Goal: Task Accomplishment & Management: Manage account settings

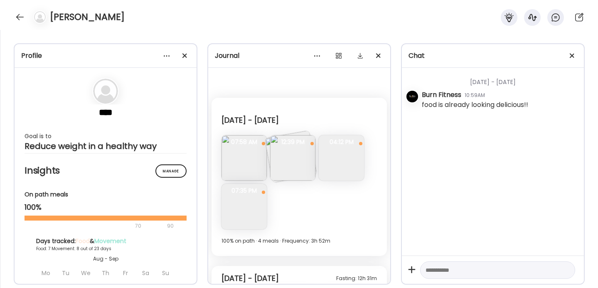
scroll to position [2947, 0]
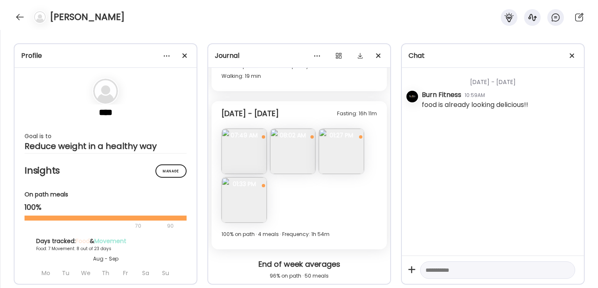
click at [31, 13] on div at bounding box center [38, 16] width 23 height 13
click at [20, 16] on div at bounding box center [19, 16] width 13 height 13
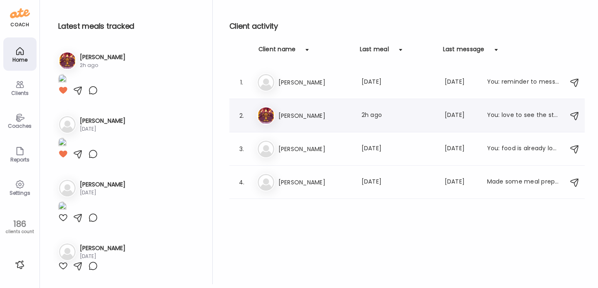
click at [325, 121] on div "Ma Martha Ptashnik Last meal: 2h ago Last message: 11d ago You: love to see the…" at bounding box center [408, 115] width 303 height 18
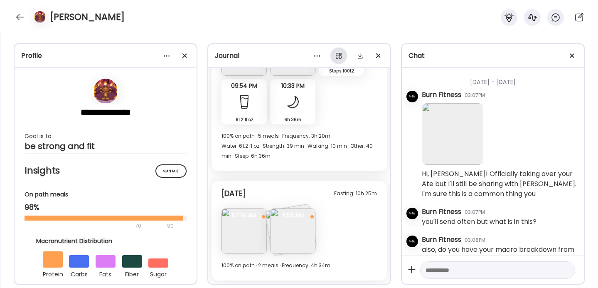
scroll to position [268, 0]
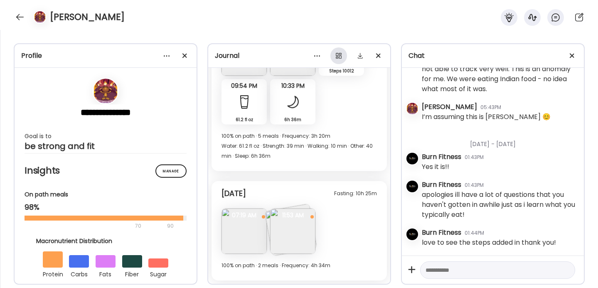
click at [337, 54] on div at bounding box center [338, 55] width 17 height 17
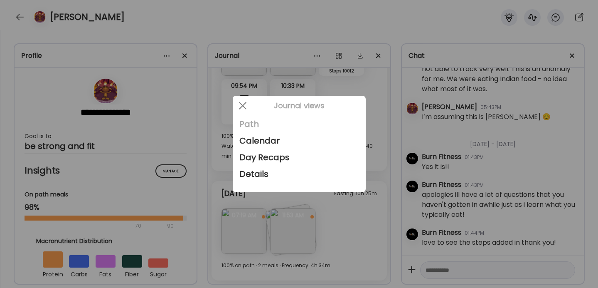
click at [261, 122] on div "Path" at bounding box center [299, 124] width 120 height 17
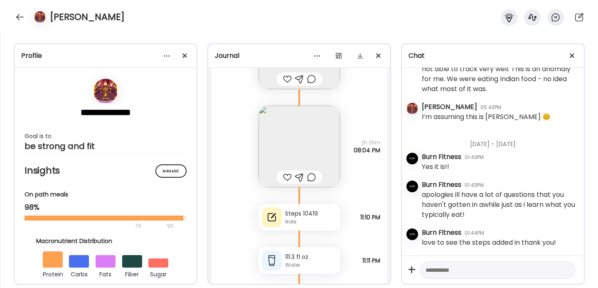
click at [293, 147] on img at bounding box center [298, 146] width 81 height 81
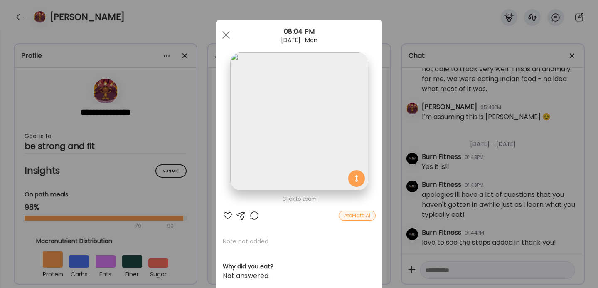
click at [385, 157] on div "Ate Coach Dashboard Wahoo! It’s official Take a moment to set up your Coach Pro…" at bounding box center [299, 144] width 598 height 288
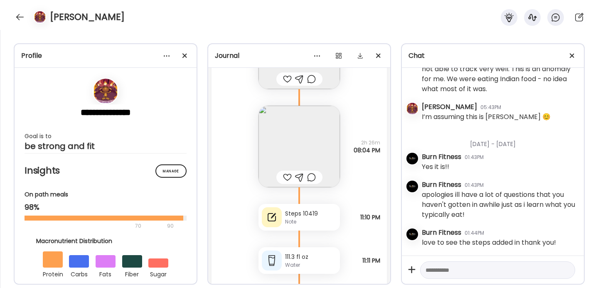
click at [287, 174] on div at bounding box center [287, 177] width 9 height 10
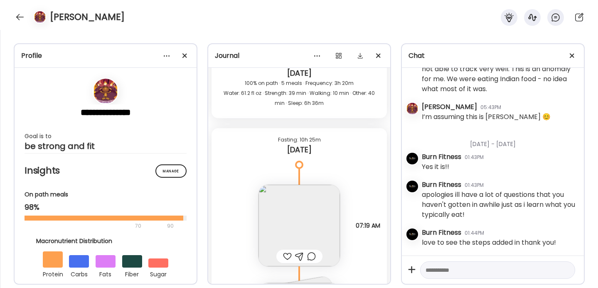
scroll to position [24091, 0]
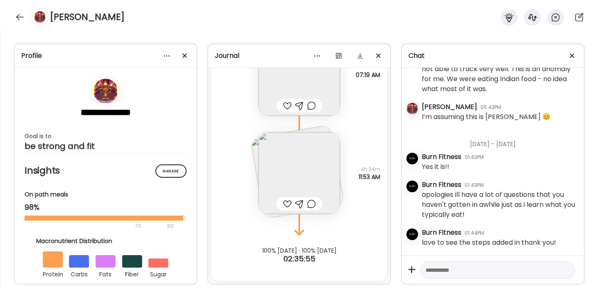
click at [285, 203] on div at bounding box center [287, 204] width 9 height 10
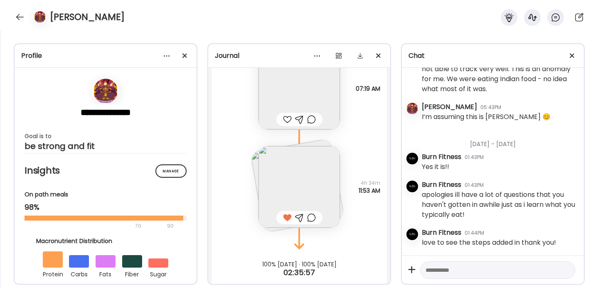
scroll to position [24071, 0]
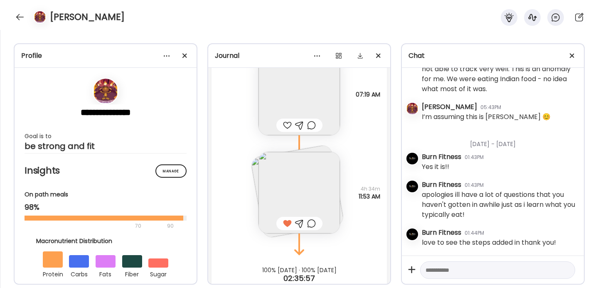
click at [295, 192] on img at bounding box center [298, 192] width 81 height 81
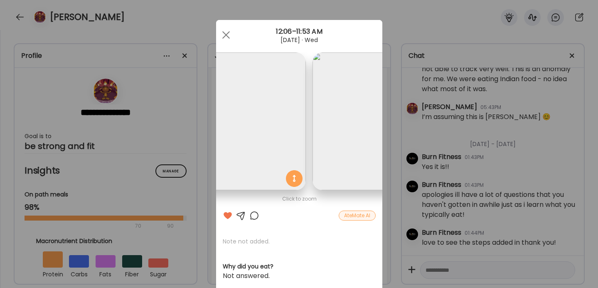
scroll to position [0, 0]
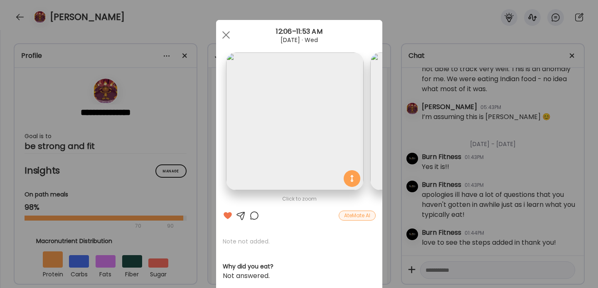
click at [460, 91] on div "Ate Coach Dashboard Wahoo! It’s official Take a moment to set up your Coach Pro…" at bounding box center [299, 144] width 598 height 288
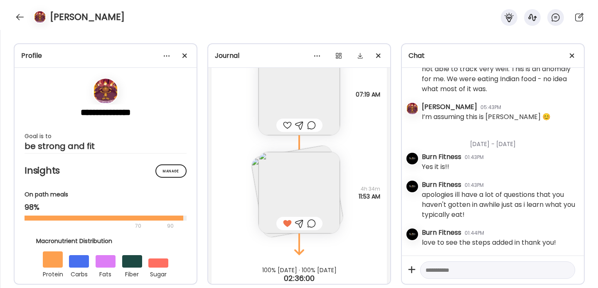
click at [288, 125] on div at bounding box center [287, 125] width 9 height 10
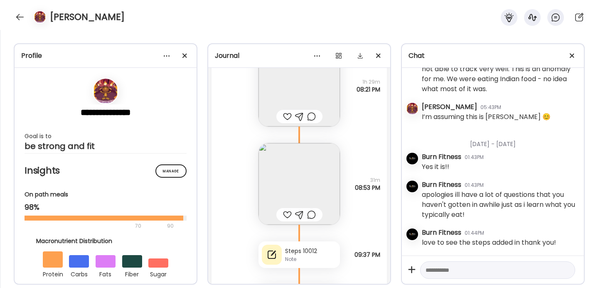
scroll to position [23628, 0]
click at [293, 180] on img at bounding box center [298, 182] width 81 height 81
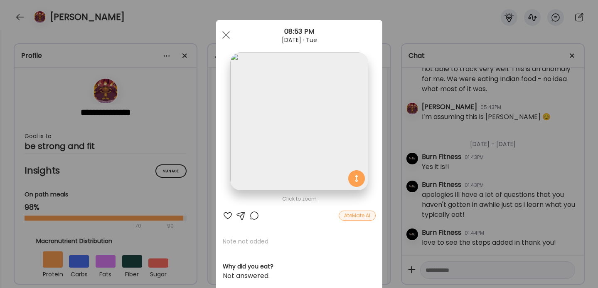
click at [393, 145] on div "Ate Coach Dashboard Wahoo! It’s official Take a moment to set up your Coach Pro…" at bounding box center [299, 144] width 598 height 288
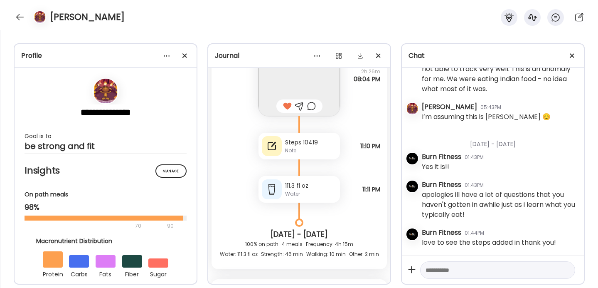
scroll to position [22776, 0]
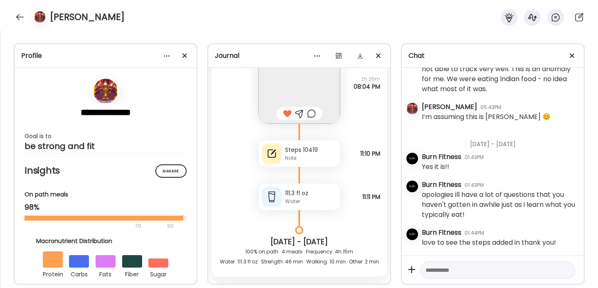
click at [298, 91] on img at bounding box center [298, 82] width 81 height 81
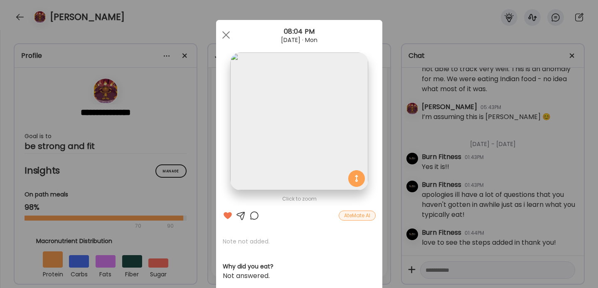
click at [389, 141] on div "Ate Coach Dashboard Wahoo! It’s official Take a moment to set up your Coach Pro…" at bounding box center [299, 144] width 598 height 288
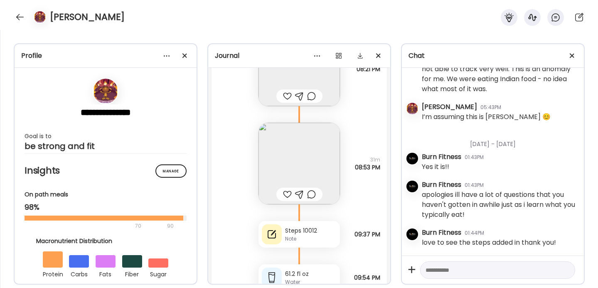
scroll to position [23657, 0]
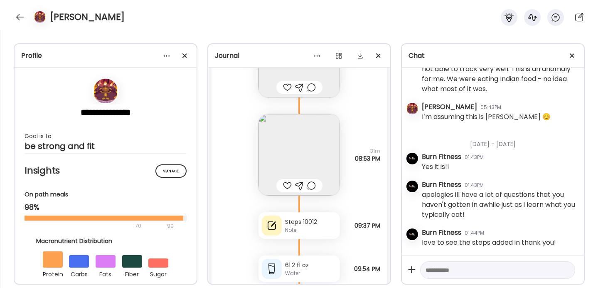
click at [300, 145] on img at bounding box center [298, 154] width 81 height 81
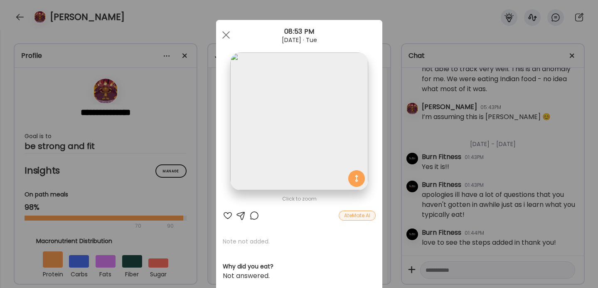
click at [384, 147] on div "Ate Coach Dashboard Wahoo! It’s official Take a moment to set up your Coach Pro…" at bounding box center [299, 144] width 598 height 288
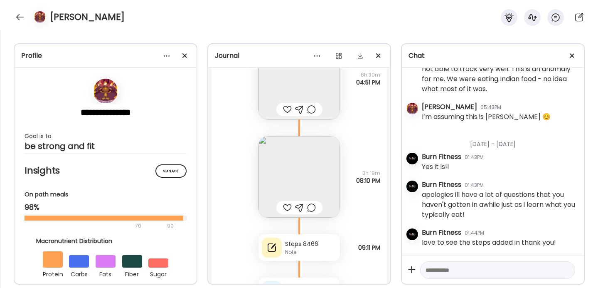
scroll to position [21774, 0]
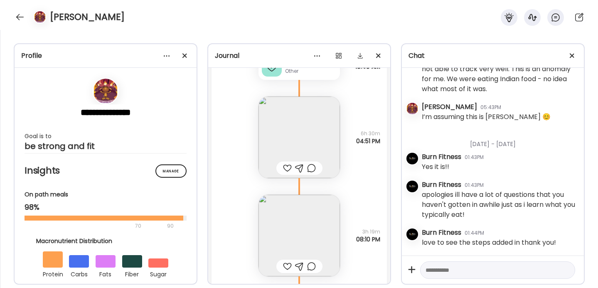
click at [293, 241] on img at bounding box center [298, 234] width 81 height 81
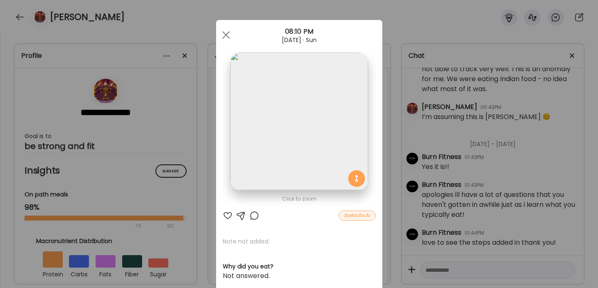
click at [383, 163] on div "Ate Coach Dashboard Wahoo! It’s official Take a moment to set up your Coach Pro…" at bounding box center [299, 144] width 598 height 288
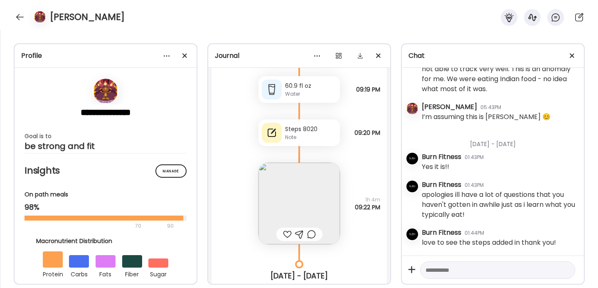
scroll to position [21310, 0]
click at [303, 221] on img at bounding box center [298, 202] width 81 height 81
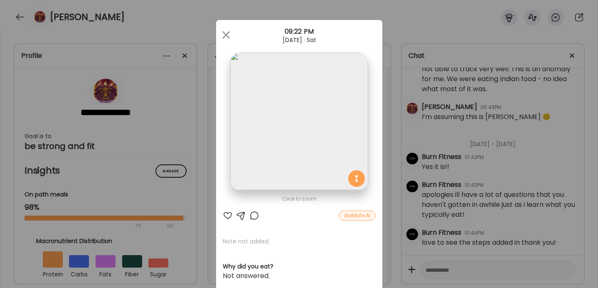
click at [406, 157] on div "Ate Coach Dashboard Wahoo! It’s official Take a moment to set up your Coach Pro…" at bounding box center [299, 144] width 598 height 288
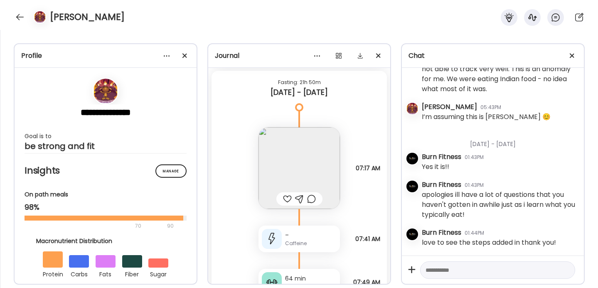
scroll to position [20640, 0]
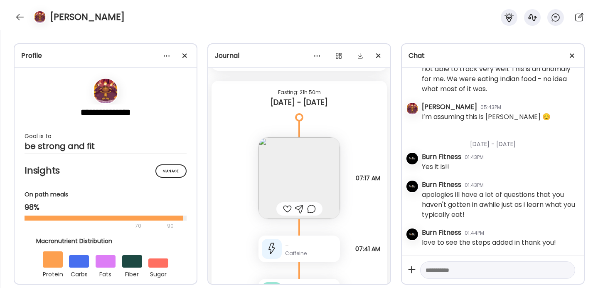
click at [475, 276] on div at bounding box center [497, 270] width 155 height 18
click at [472, 271] on textarea at bounding box center [490, 270] width 129 height 10
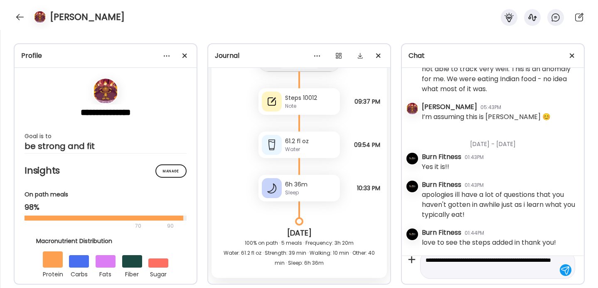
scroll to position [24091, 0]
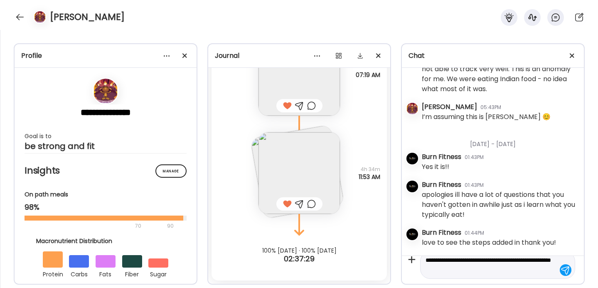
click at [286, 145] on img at bounding box center [298, 172] width 81 height 81
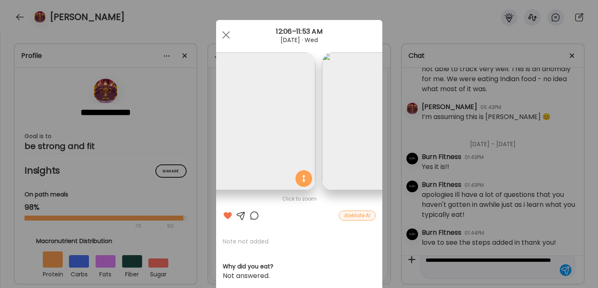
scroll to position [0, 0]
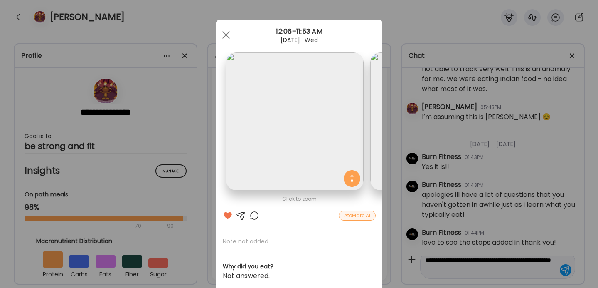
type textarea "**********"
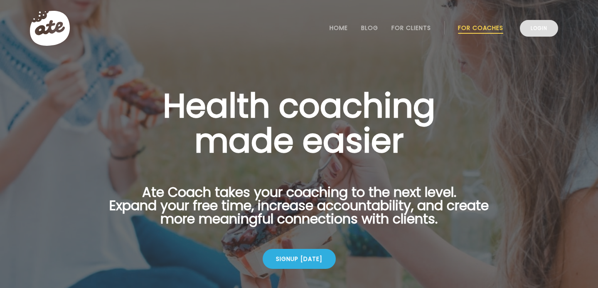
click at [558, 29] on link "Login" at bounding box center [539, 28] width 38 height 17
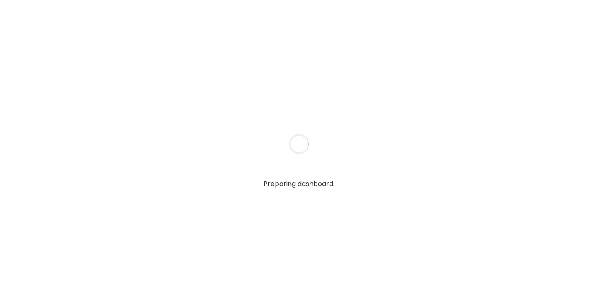
type input "**********"
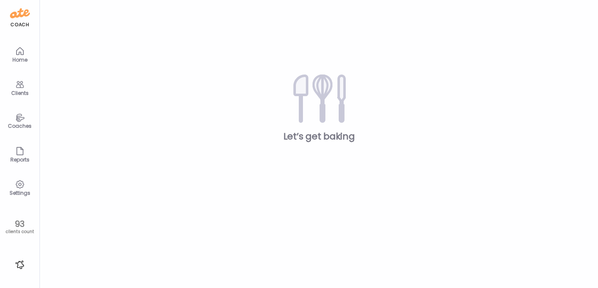
click at [11, 49] on div "Home" at bounding box center [19, 53] width 33 height 33
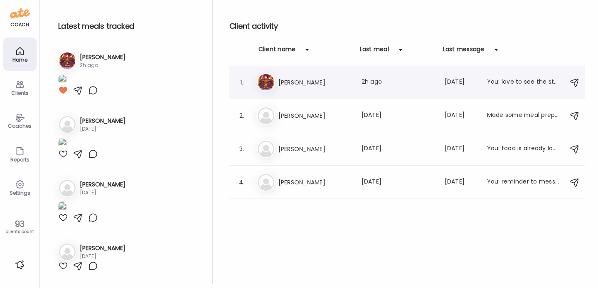
click at [324, 88] on div "Ma [PERSON_NAME] Last meal: 2h ago Last message: [DATE] You: love to see the st…" at bounding box center [408, 82] width 303 height 18
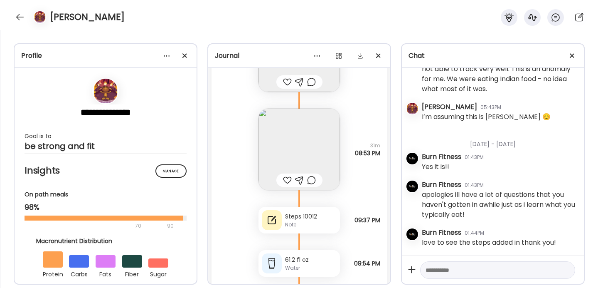
scroll to position [23653, 0]
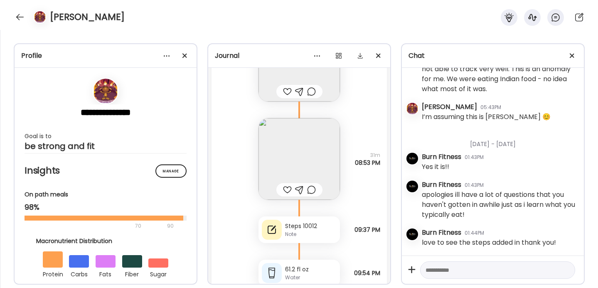
click at [463, 267] on textarea at bounding box center [490, 270] width 129 height 10
click at [425, 268] on div "**********" at bounding box center [497, 270] width 155 height 18
click at [427, 271] on textarea "**********" at bounding box center [490, 270] width 129 height 10
type textarea "**********"
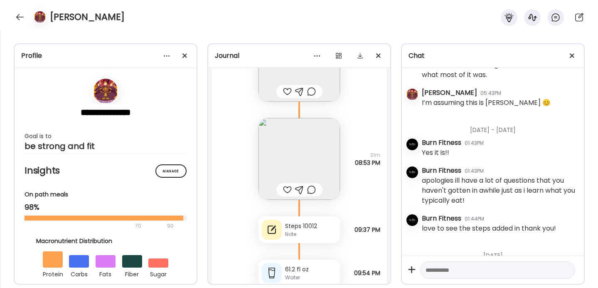
scroll to position [318, 0]
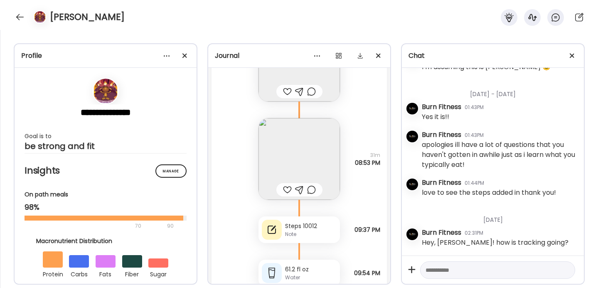
click at [442, 267] on textarea at bounding box center [490, 270] width 129 height 10
type textarea "**********"
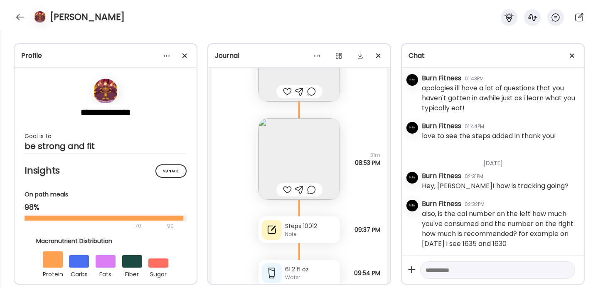
scroll to position [376, 0]
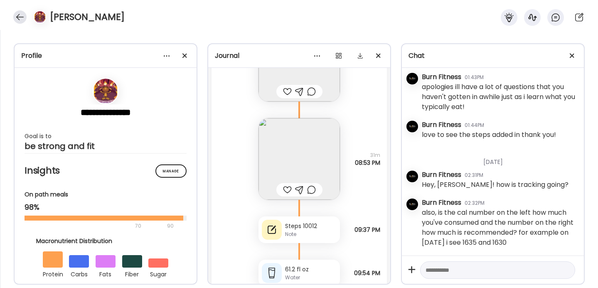
click at [22, 18] on div at bounding box center [19, 16] width 13 height 13
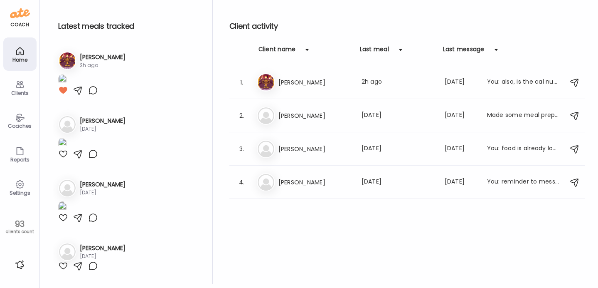
click at [20, 201] on div "Settings" at bounding box center [19, 186] width 33 height 33
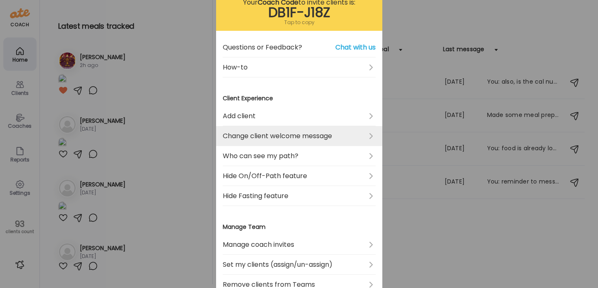
scroll to position [64, 0]
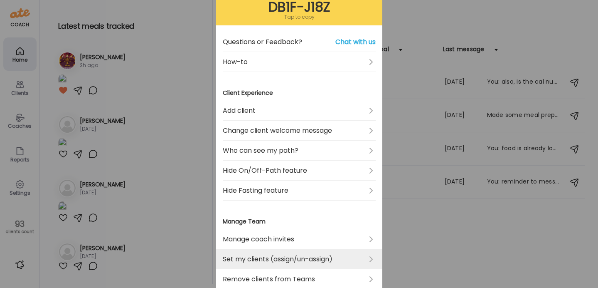
click at [263, 255] on link "Set my clients (assign/un-assign)" at bounding box center [299, 259] width 153 height 20
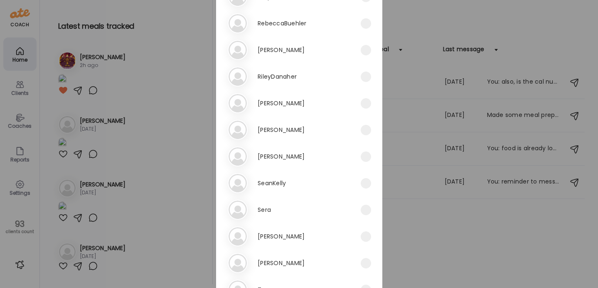
scroll to position [2101, 0]
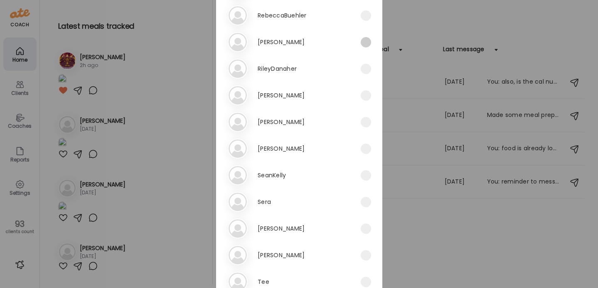
click at [364, 43] on span at bounding box center [366, 42] width 10 height 10
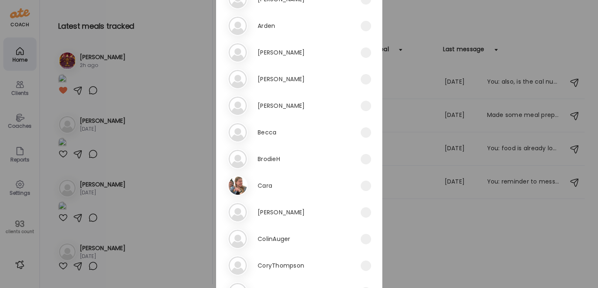
scroll to position [0, 0]
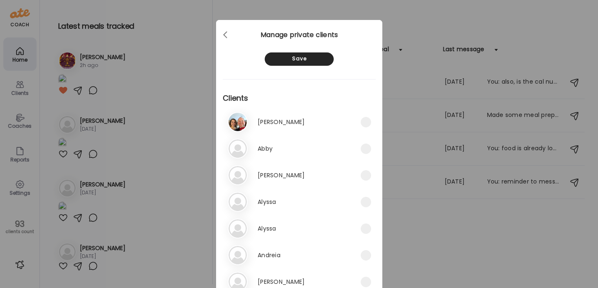
click at [303, 58] on div "Save" at bounding box center [299, 58] width 69 height 13
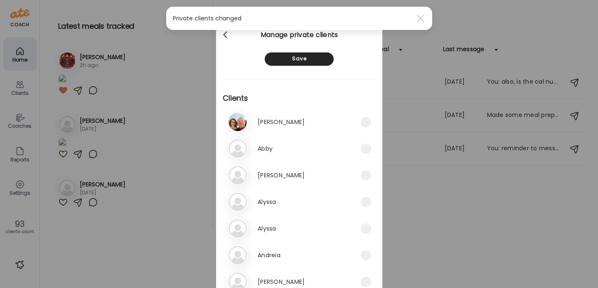
click at [223, 35] on div at bounding box center [226, 35] width 17 height 17
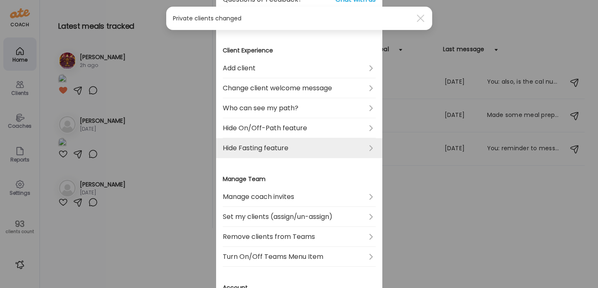
scroll to position [113, 0]
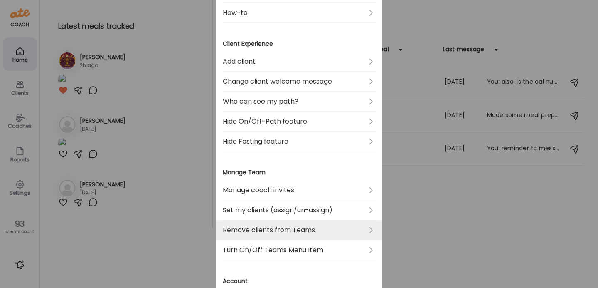
click at [290, 230] on link "Remove clients from Teams" at bounding box center [299, 230] width 153 height 20
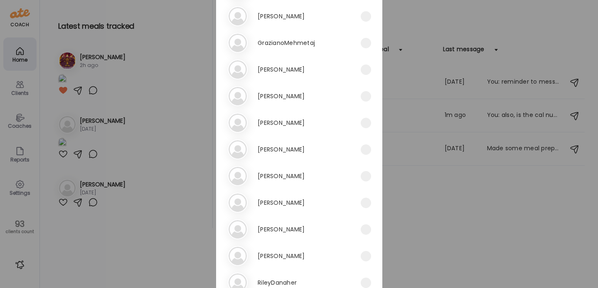
scroll to position [311, 0]
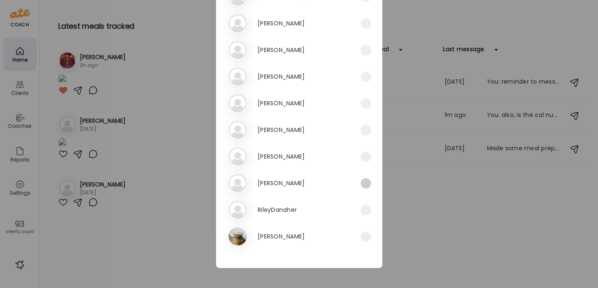
click at [366, 185] on span at bounding box center [366, 183] width 10 height 10
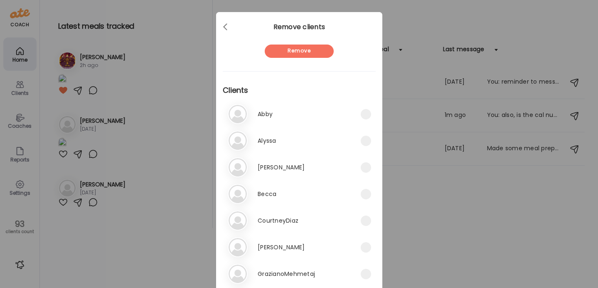
scroll to position [7, 0]
click at [370, 225] on span at bounding box center [366, 221] width 10 height 10
click at [298, 51] on div "Remove" at bounding box center [299, 51] width 69 height 13
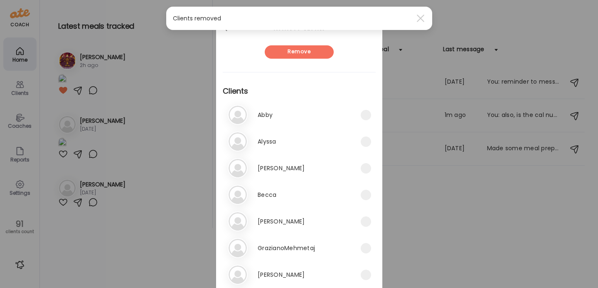
click at [134, 69] on div "Ate Coach Dashboard Wahoo! It’s official Take a moment to set up your Coach Pro…" at bounding box center [299, 144] width 598 height 288
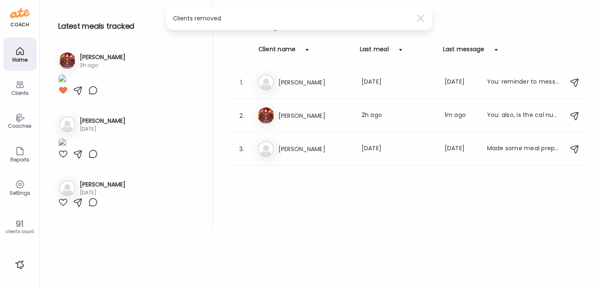
click at [20, 55] on icon at bounding box center [20, 51] width 10 height 10
